Goal: Navigation & Orientation: Find specific page/section

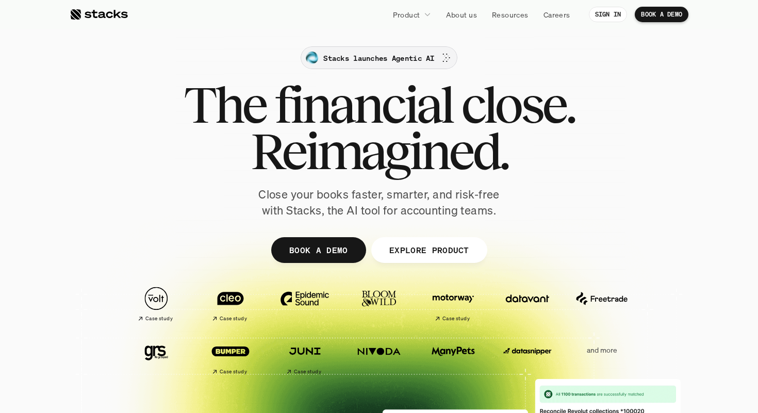
click at [341, 54] on p "Stacks launches Agentic AI" at bounding box center [378, 58] width 111 height 11
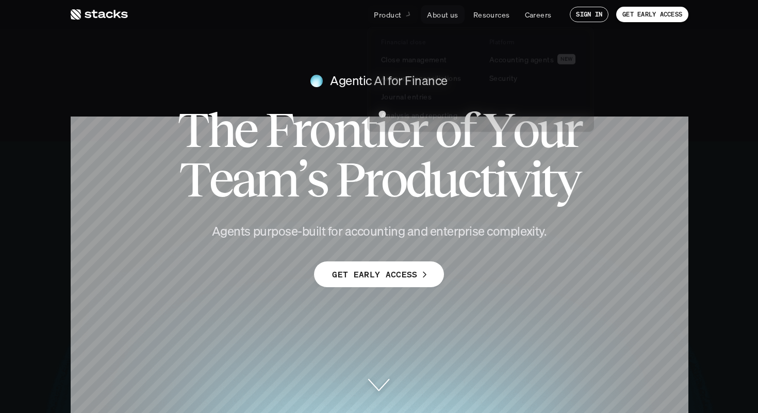
click at [445, 14] on p "About us" at bounding box center [442, 14] width 31 height 11
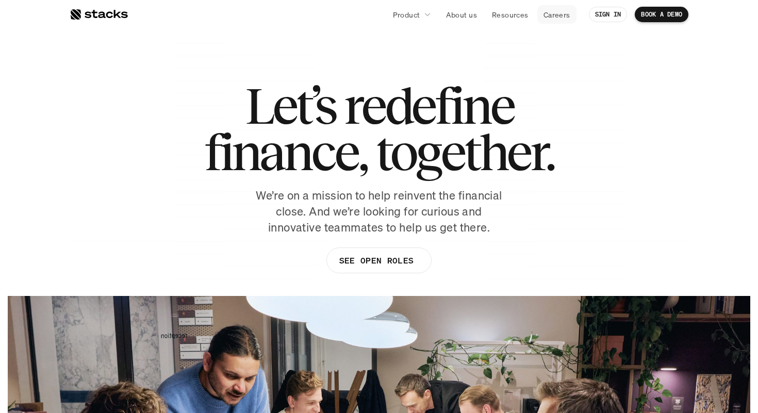
click at [510, 14] on p "Resources" at bounding box center [510, 14] width 37 height 11
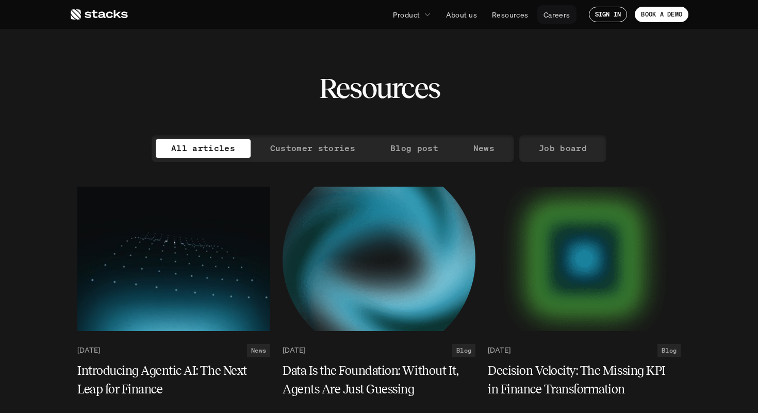
click at [551, 15] on p "Careers" at bounding box center [557, 14] width 27 height 11
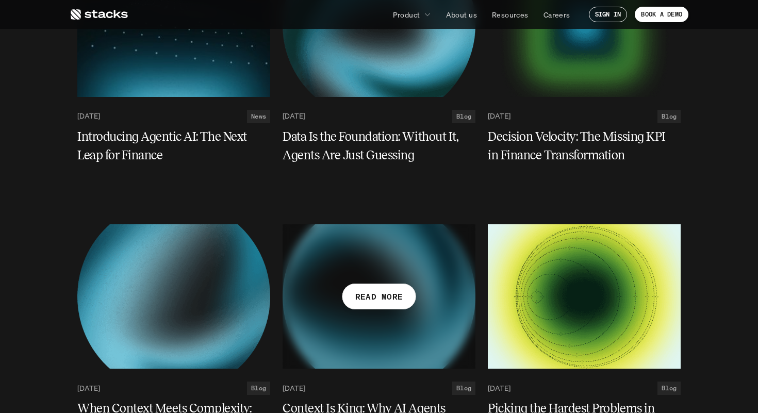
scroll to position [537, 0]
